Goal: Navigation & Orientation: Find specific page/section

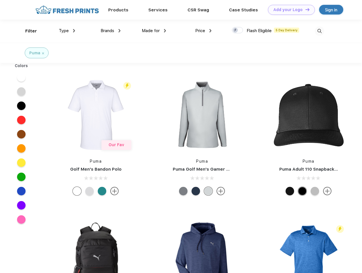
click at [290, 10] on link "Add your Logo Design Tool" at bounding box center [291, 10] width 47 height 10
click at [0, 0] on div "Design Tool" at bounding box center [0, 0] width 0 height 0
click at [305, 9] on link "Add your Logo Design Tool" at bounding box center [291, 10] width 47 height 10
click at [27, 31] on div "Filter" at bounding box center [31, 31] width 12 height 7
click at [67, 31] on span "Type" at bounding box center [64, 30] width 10 height 5
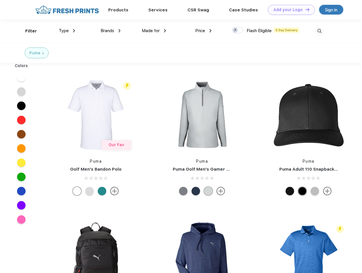
click at [111, 31] on span "Brands" at bounding box center [108, 30] width 14 height 5
click at [154, 31] on span "Made for" at bounding box center [151, 30] width 18 height 5
click at [204, 31] on span "Price" at bounding box center [200, 30] width 10 height 5
click at [238, 30] on div at bounding box center [237, 30] width 11 height 6
click at [236, 30] on input "checkbox" at bounding box center [234, 29] width 4 height 4
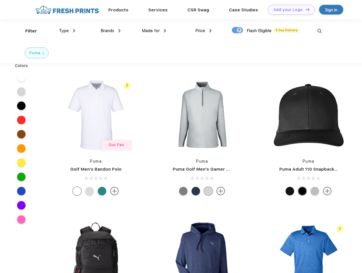
click at [320, 31] on img at bounding box center [319, 30] width 9 height 9
